Goal: Transaction & Acquisition: Purchase product/service

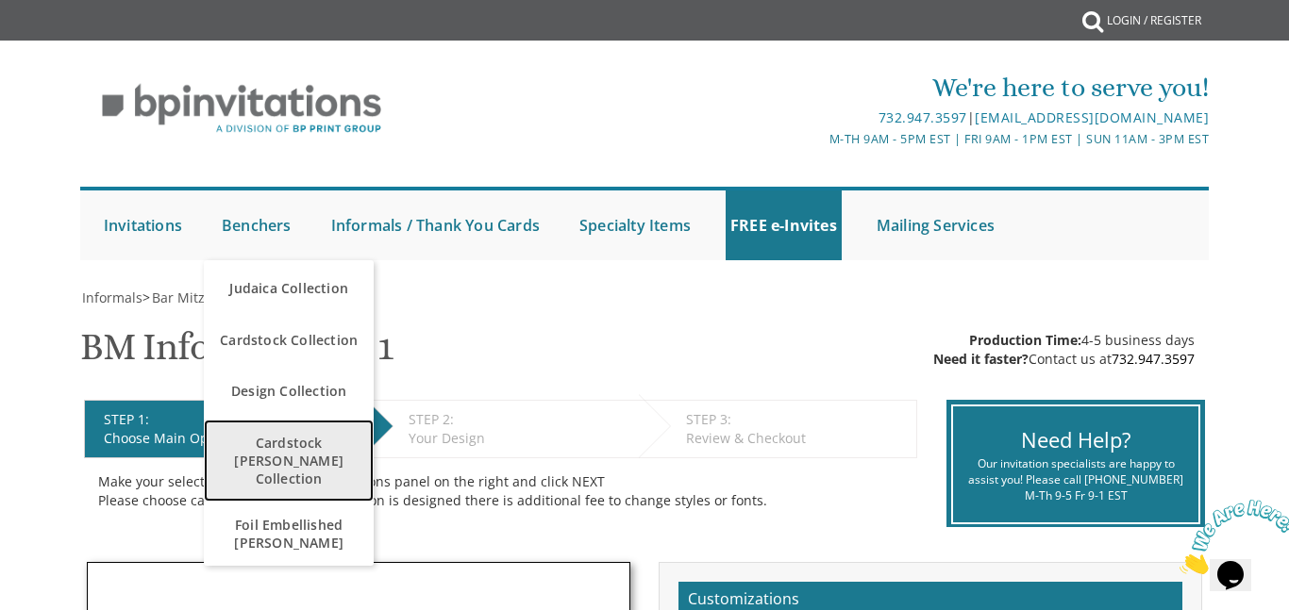
click at [251, 452] on span "Cardstock [PERSON_NAME] Collection" at bounding box center [289, 461] width 160 height 73
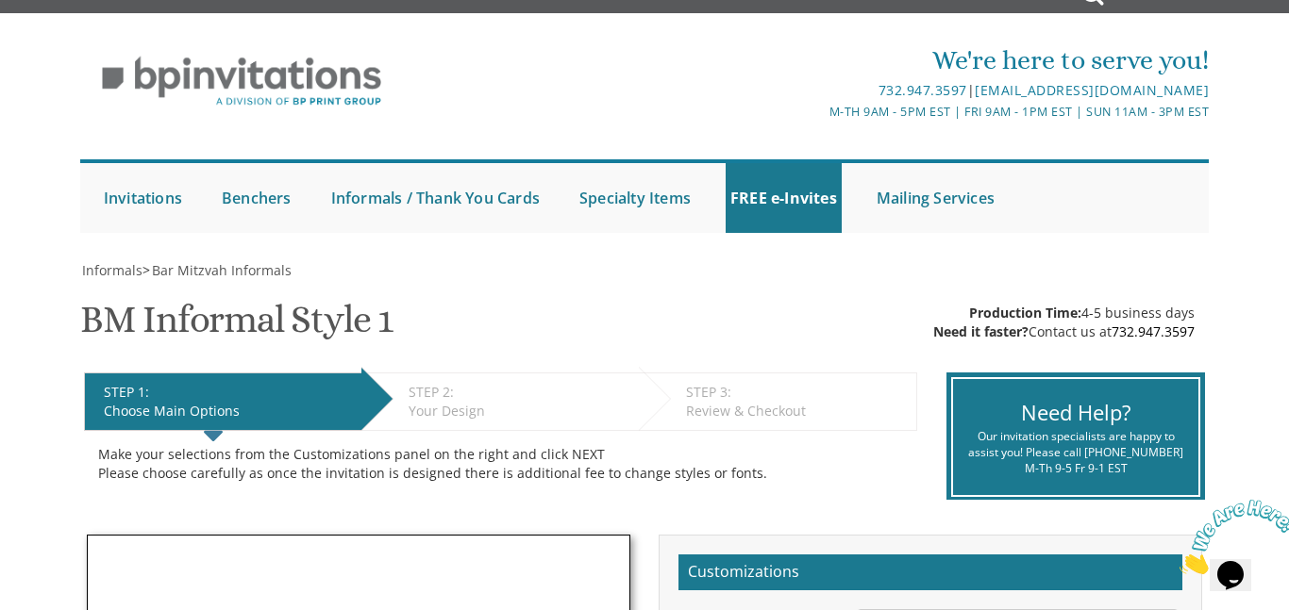
scroll to position [29, 0]
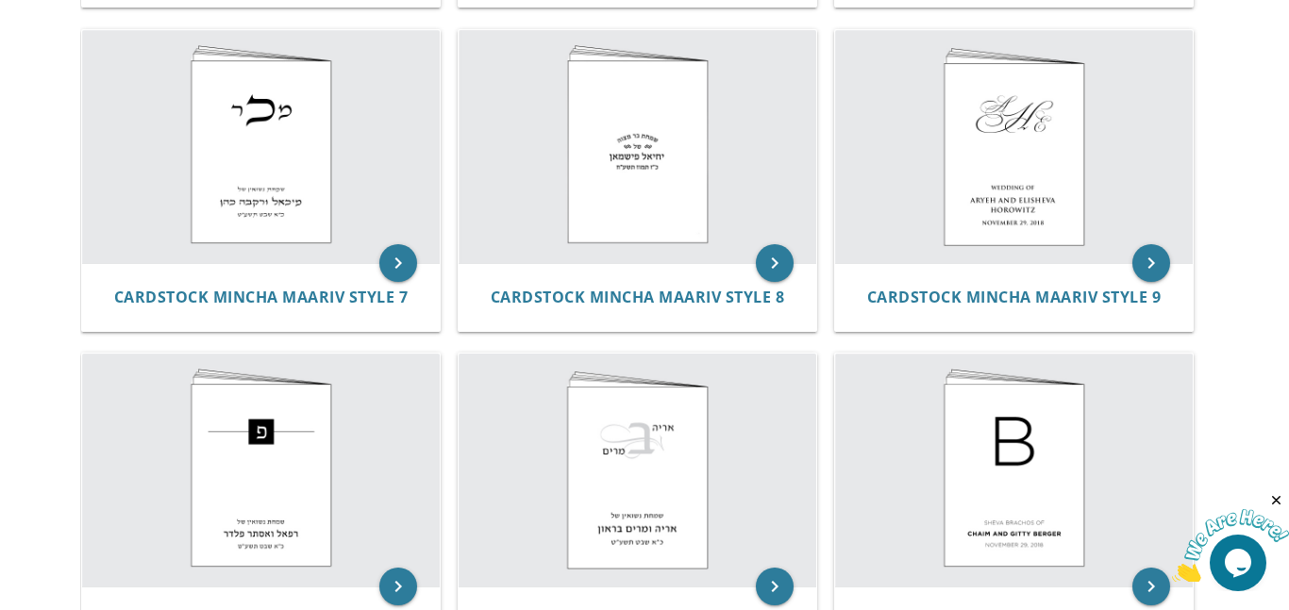
scroll to position [375, 0]
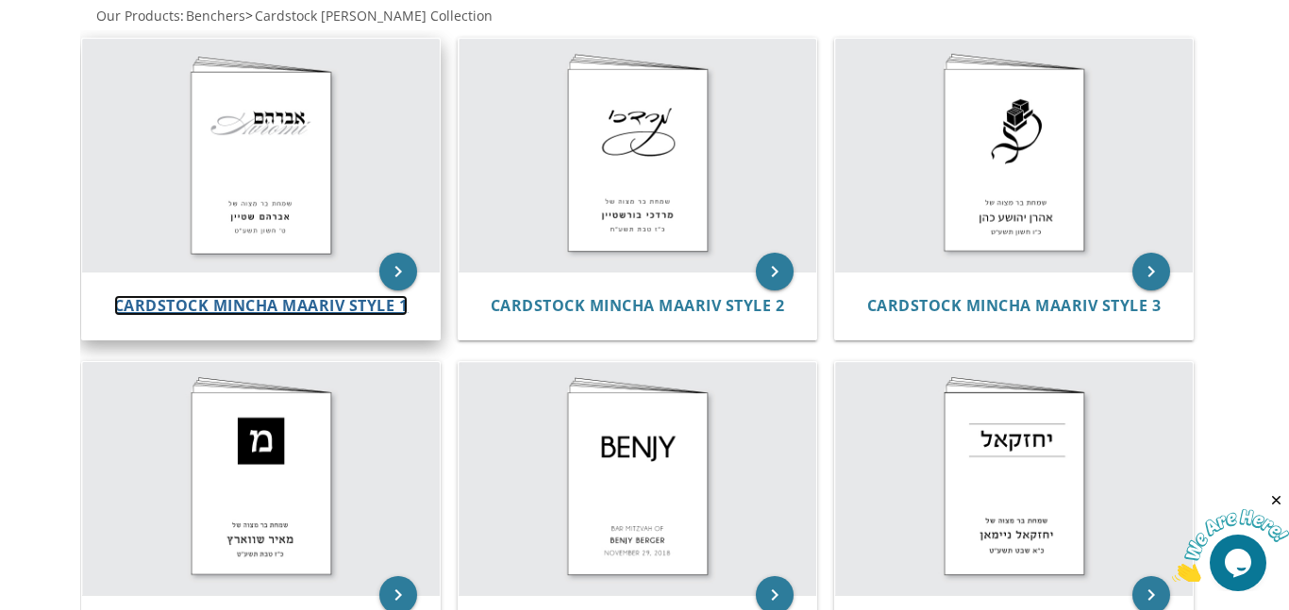
click at [225, 309] on span "Cardstock Mincha Maariv Style 1" at bounding box center [261, 305] width 294 height 21
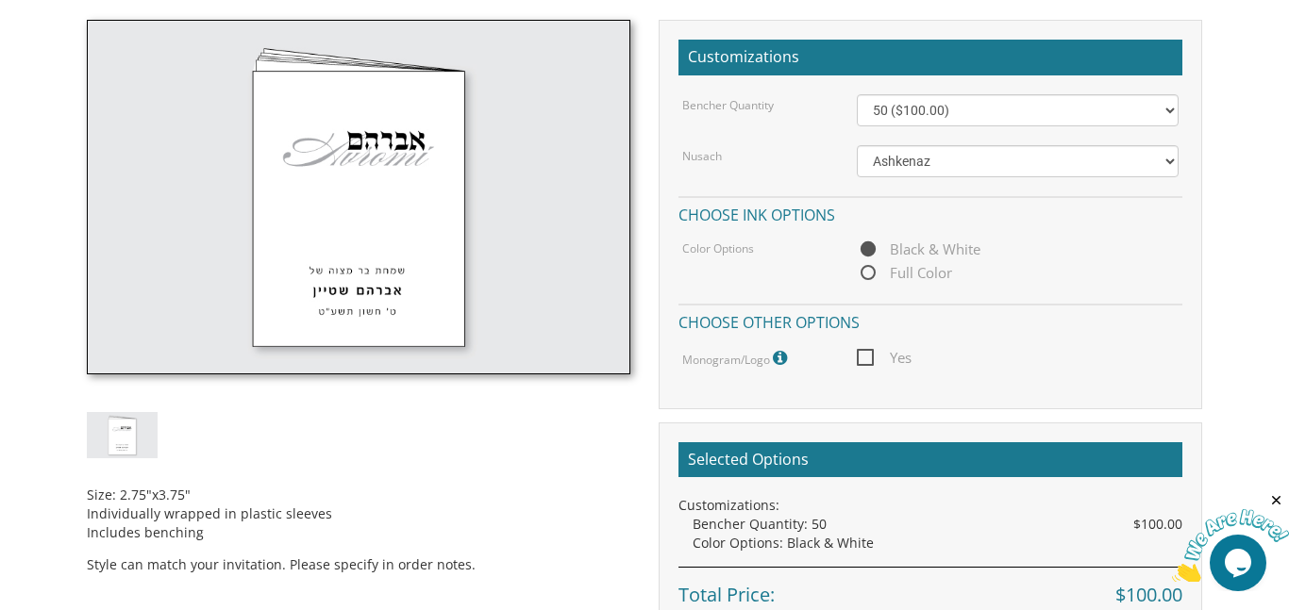
scroll to position [538, 0]
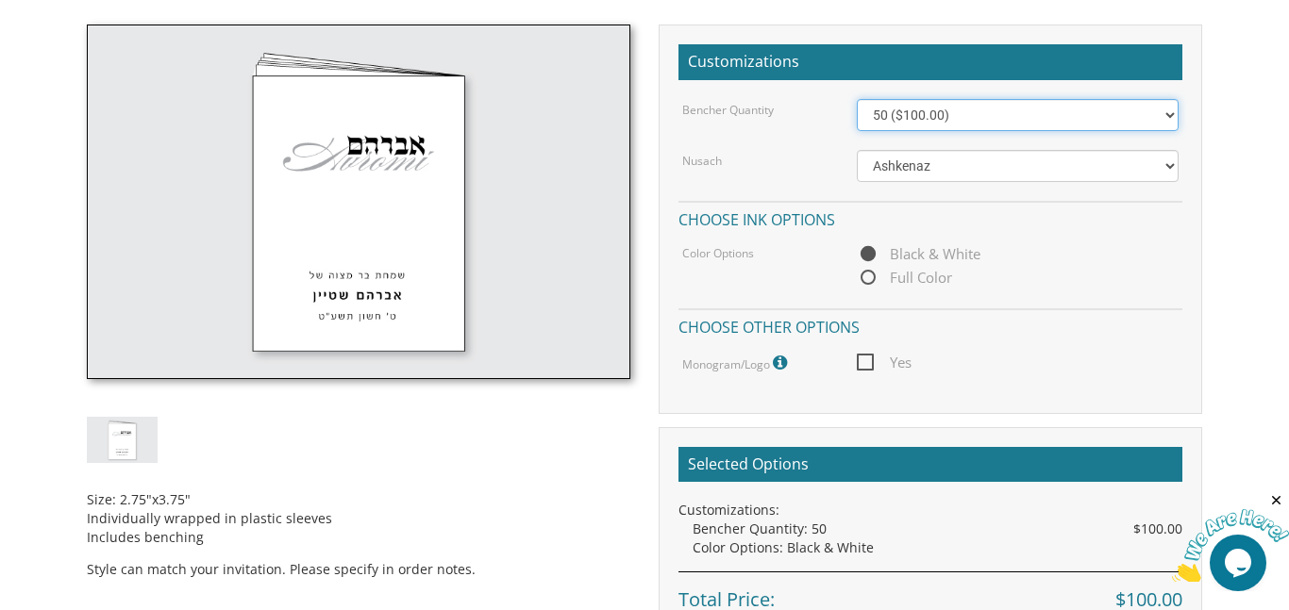
click at [1163, 122] on select "50 ($100.00) 60 ($120.00) 70 ($140.00) 80 ($160.00) 90 ($180.00) 100 ($200.00) …" at bounding box center [1018, 115] width 322 height 32
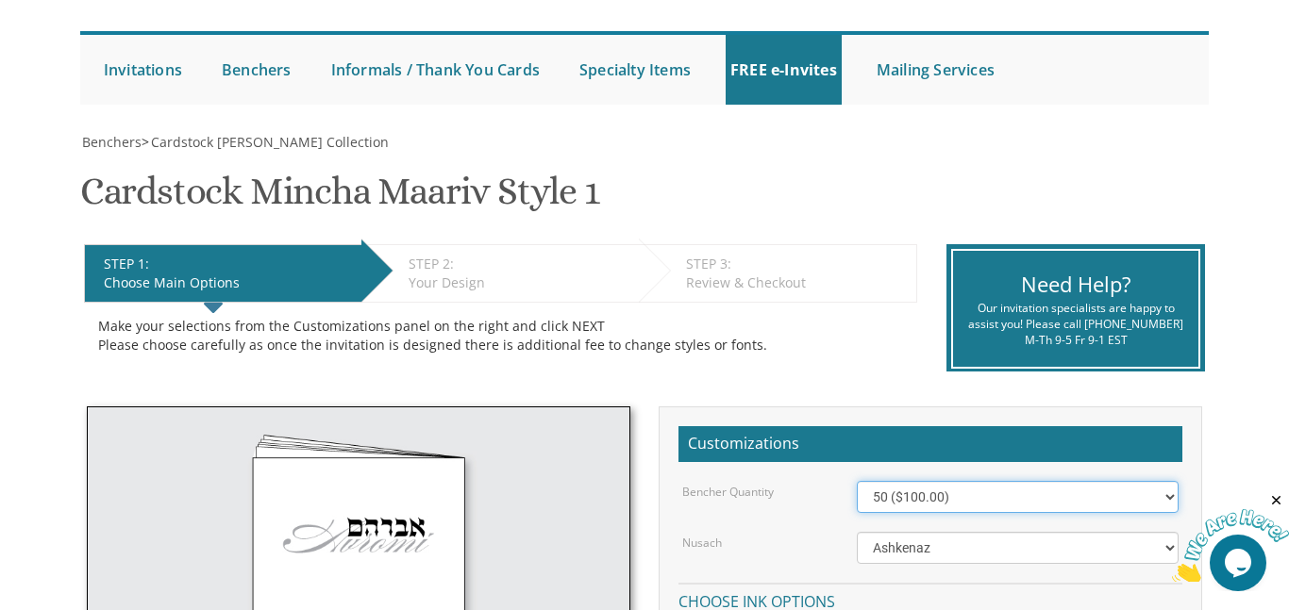
scroll to position [154, 0]
